Goal: Task Accomplishment & Management: Complete application form

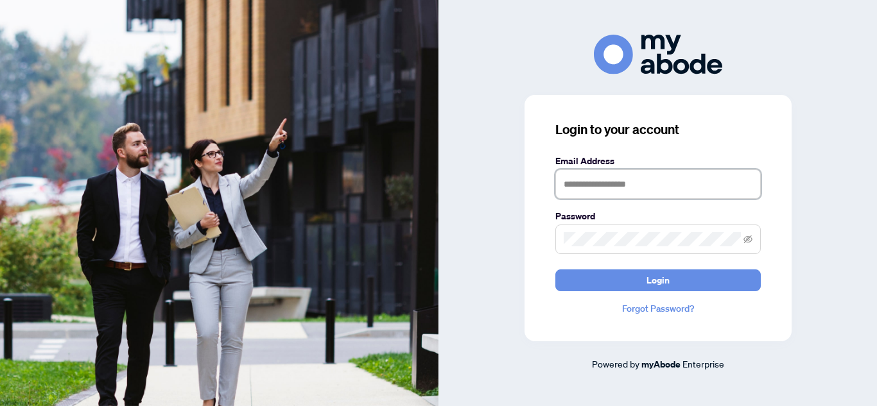
click at [585, 186] on input "text" at bounding box center [657, 184] width 205 height 30
type input "**********"
click at [555, 270] on button "Login" at bounding box center [657, 281] width 205 height 22
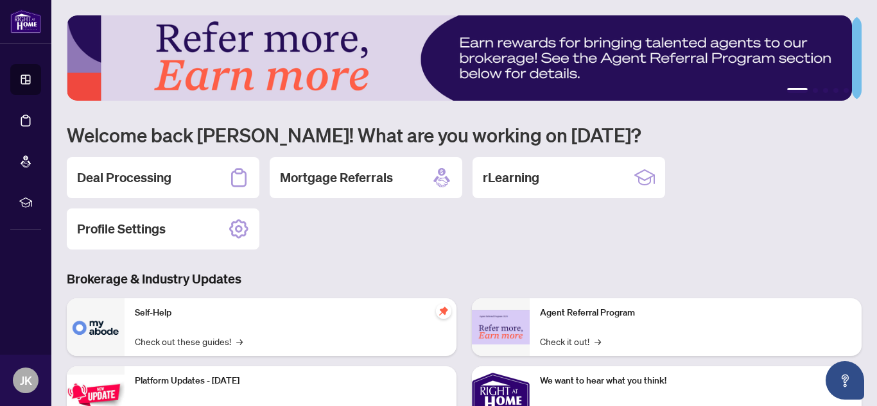
click at [188, 166] on div "Deal Processing" at bounding box center [163, 177] width 193 height 41
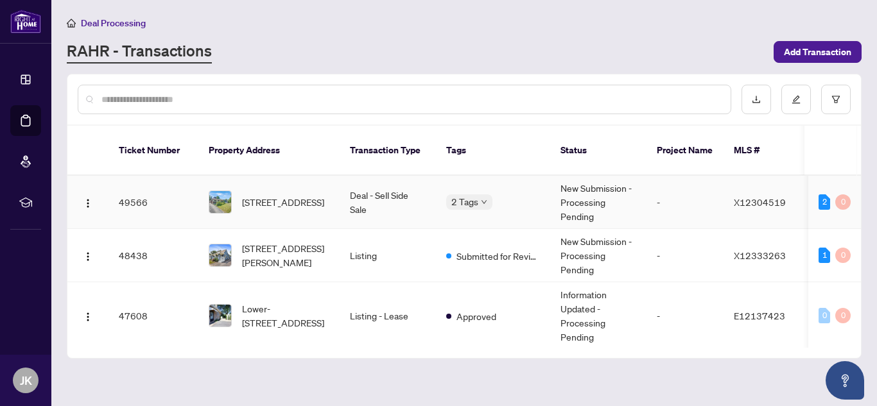
click at [410, 207] on td "Deal - Sell Side Sale" at bounding box center [388, 202] width 96 height 53
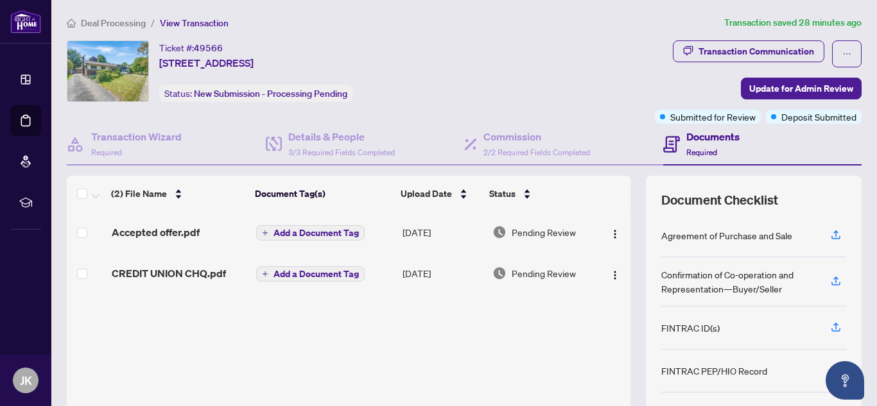
click at [170, 268] on span "CREDIT UNION CHQ.pdf" at bounding box center [169, 273] width 114 height 15
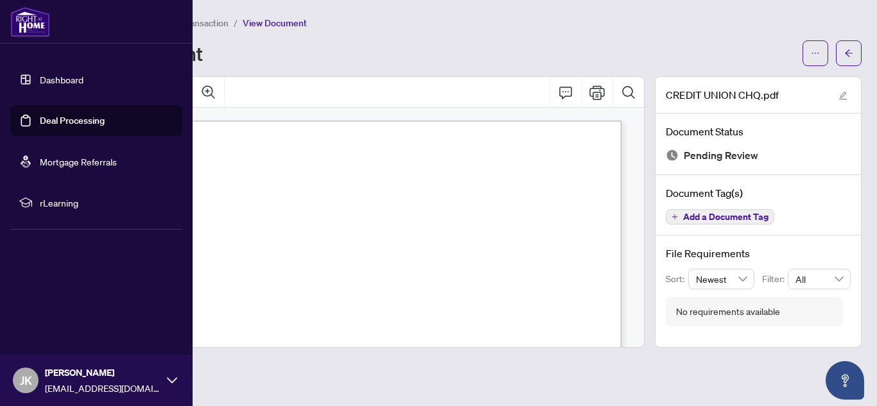
click at [48, 115] on link "Deal Processing" at bounding box center [72, 121] width 65 height 12
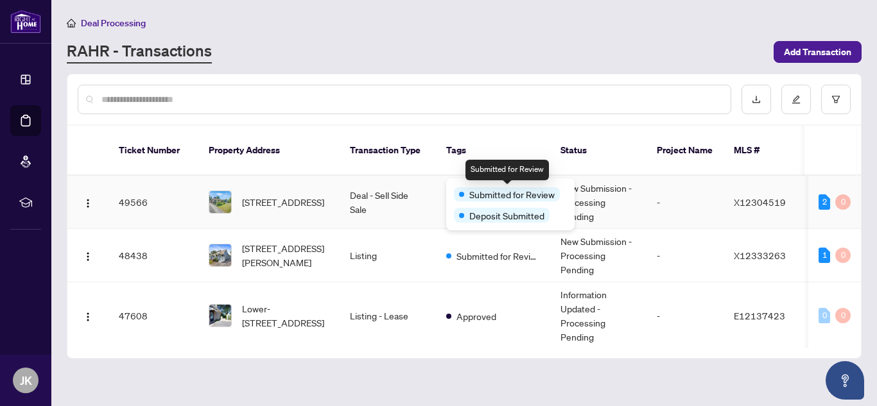
click at [461, 194] on span at bounding box center [461, 194] width 5 height 5
click at [404, 192] on td "Deal - Sell Side Sale" at bounding box center [388, 202] width 96 height 53
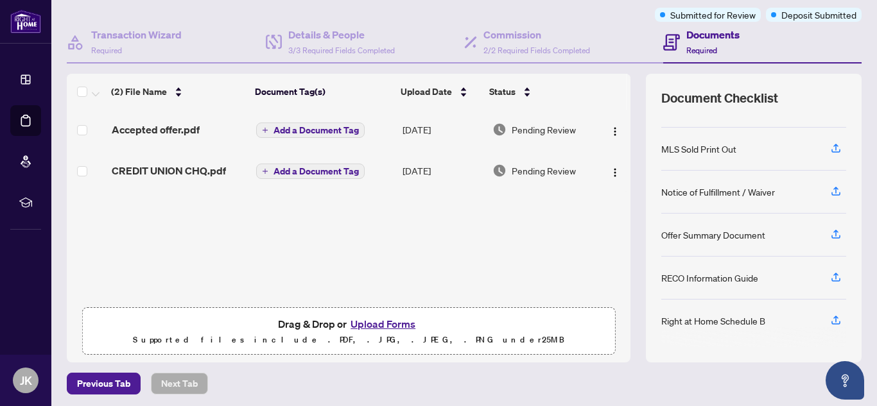
scroll to position [150, 0]
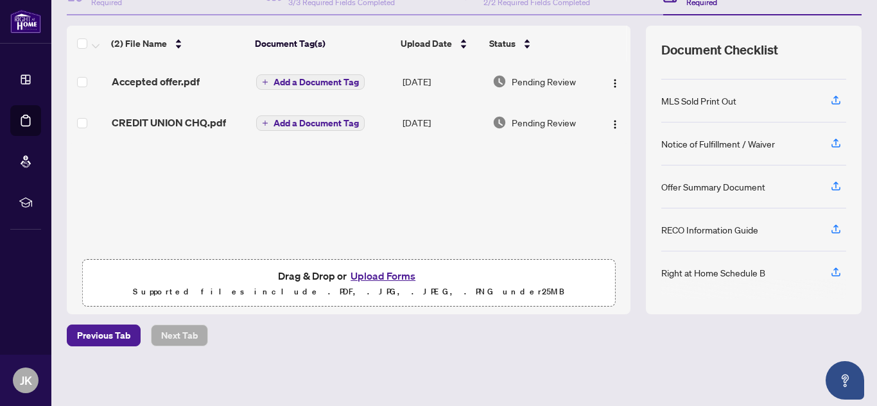
click at [384, 275] on button "Upload Forms" at bounding box center [383, 276] width 73 height 17
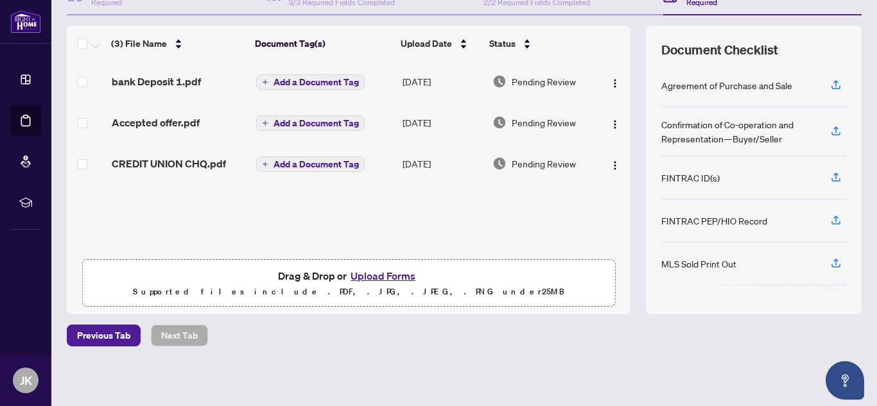
click at [342, 78] on span "Add a Document Tag" at bounding box center [315, 82] width 85 height 9
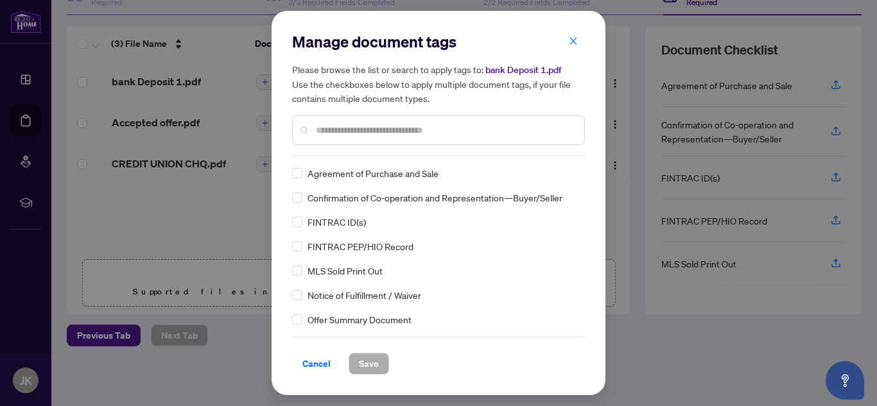
click at [375, 129] on input "text" at bounding box center [445, 130] width 258 height 14
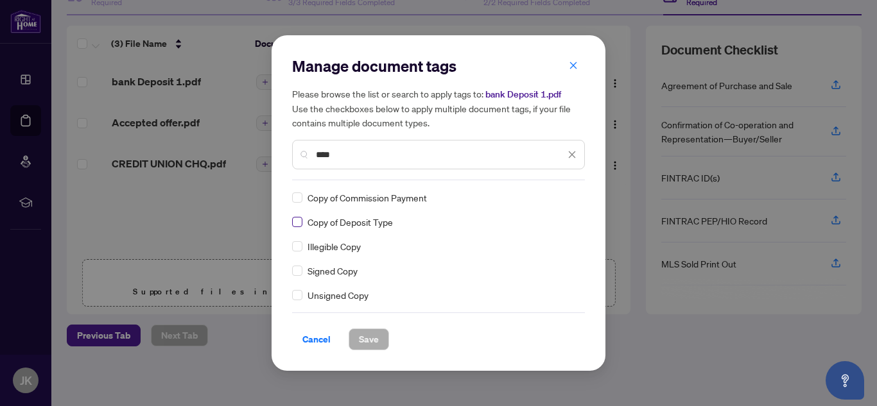
type input "****"
click at [376, 332] on span "Save" at bounding box center [369, 339] width 20 height 21
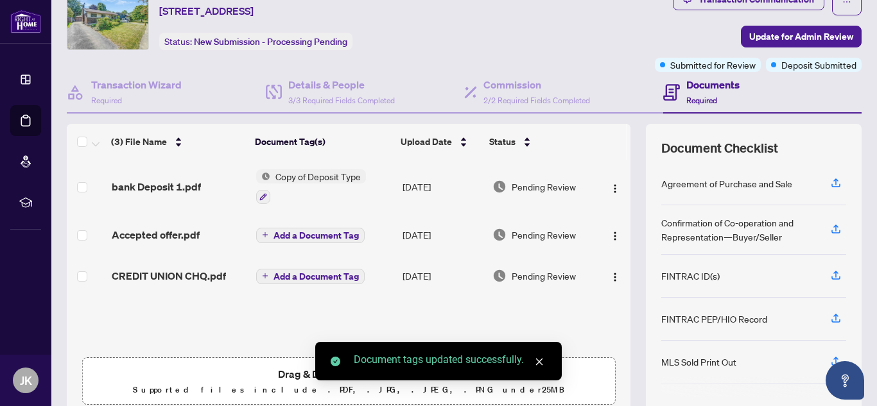
scroll to position [0, 0]
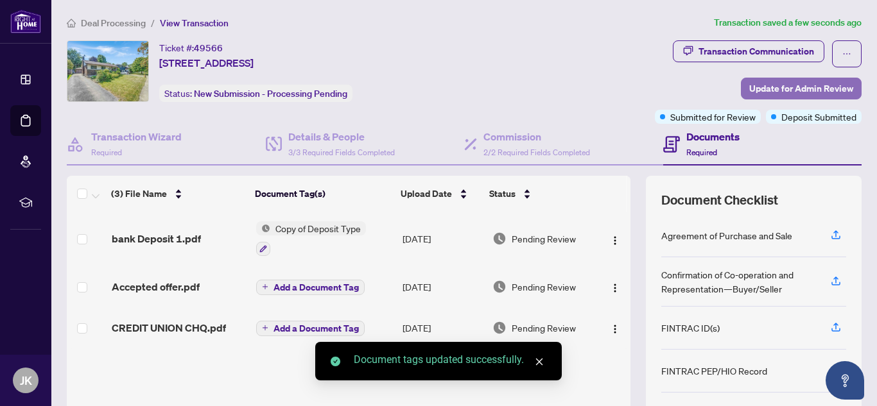
click at [752, 94] on span "Update for Admin Review" at bounding box center [801, 88] width 104 height 21
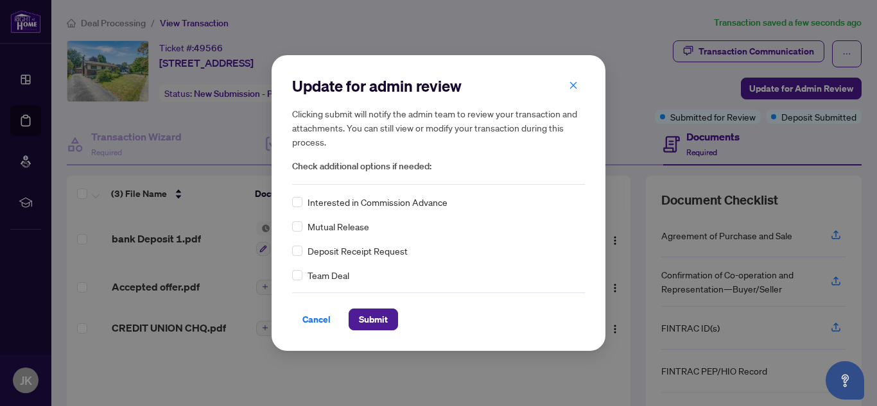
click at [291, 250] on div "Update for admin review Clicking submit will notify the admin team to review yo…" at bounding box center [439, 203] width 334 height 296
click at [373, 324] on span "Submit" at bounding box center [373, 319] width 29 height 21
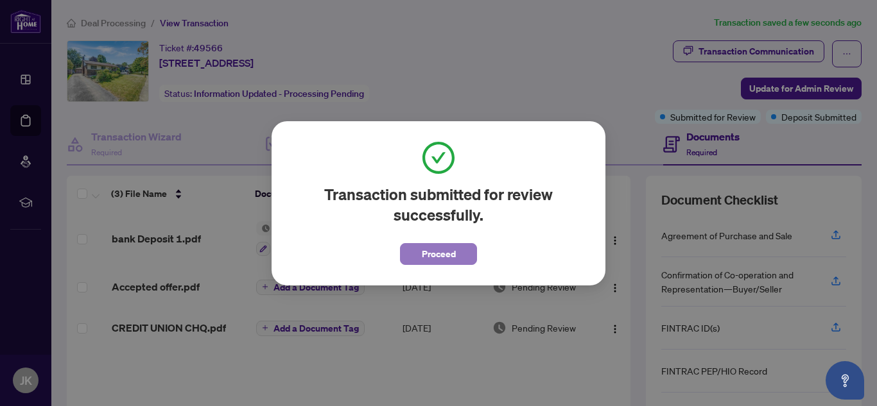
click at [444, 258] on span "Proceed" at bounding box center [439, 254] width 34 height 21
